Goal: Information Seeking & Learning: Learn about a topic

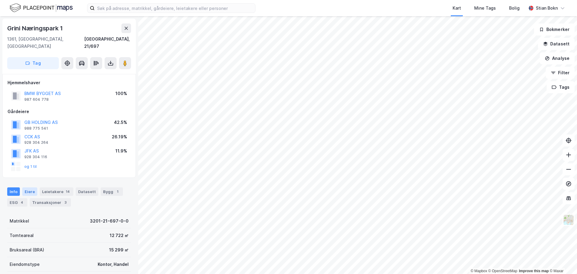
click at [25, 187] on div "Eiere" at bounding box center [29, 191] width 15 height 8
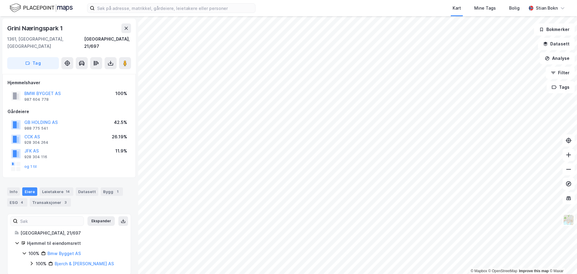
scroll to position [1, 0]
click at [30, 260] on icon at bounding box center [31, 262] width 5 height 5
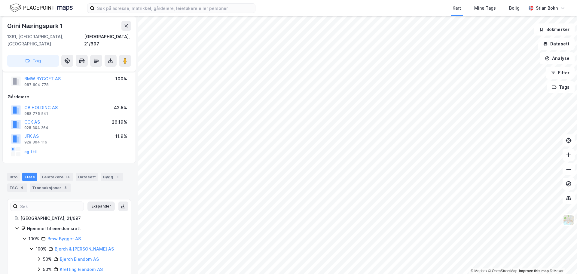
scroll to position [21, 0]
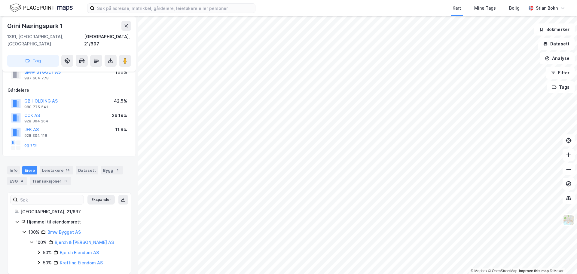
click at [38, 250] on icon at bounding box center [39, 252] width 2 height 4
click at [38, 250] on icon at bounding box center [38, 252] width 5 height 5
click at [39, 261] on icon at bounding box center [39, 263] width 2 height 4
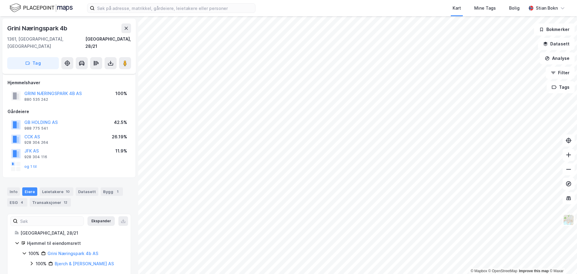
scroll to position [1, 0]
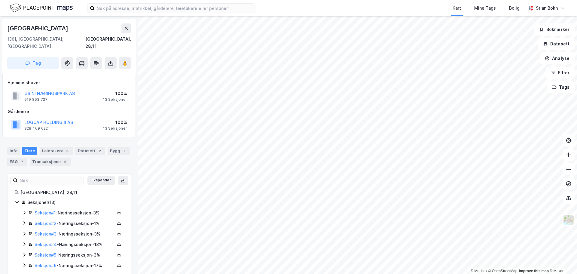
scroll to position [1, 0]
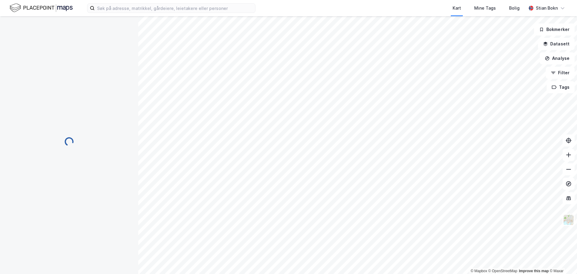
scroll to position [1, 0]
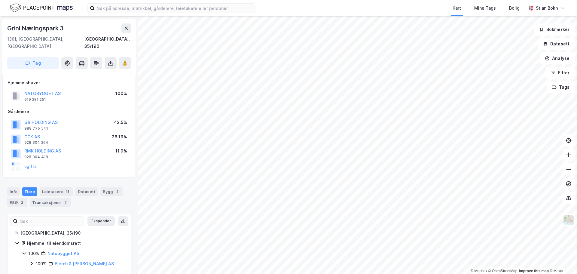
scroll to position [1, 0]
click at [561, 60] on button "Analyse" at bounding box center [557, 58] width 35 height 12
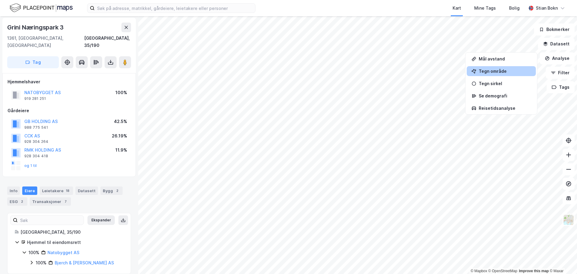
click at [502, 71] on div "Tegn område" at bounding box center [505, 71] width 52 height 5
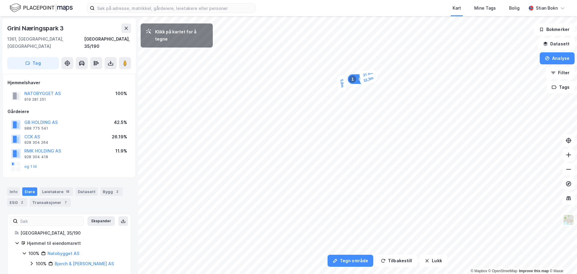
click at [343, 88] on div "5,6m" at bounding box center [342, 83] width 10 height 16
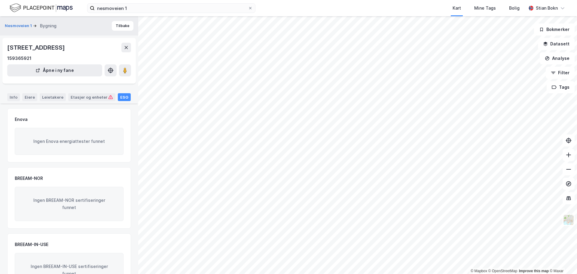
scroll to position [28, 0]
